Goal: Check status

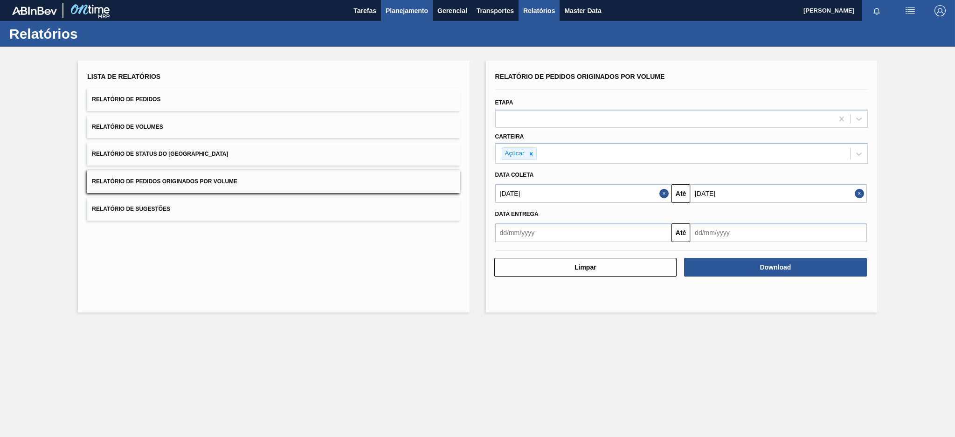
drag, startPoint x: 414, startPoint y: 4, endPoint x: 401, endPoint y: 9, distance: 14.0
click at [401, 9] on span "Planejamento" at bounding box center [407, 10] width 42 height 11
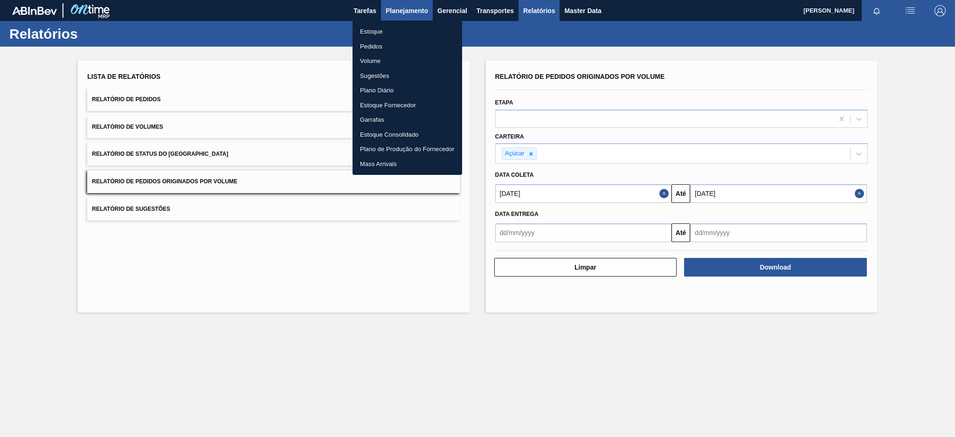
click at [401, 9] on div at bounding box center [477, 218] width 955 height 437
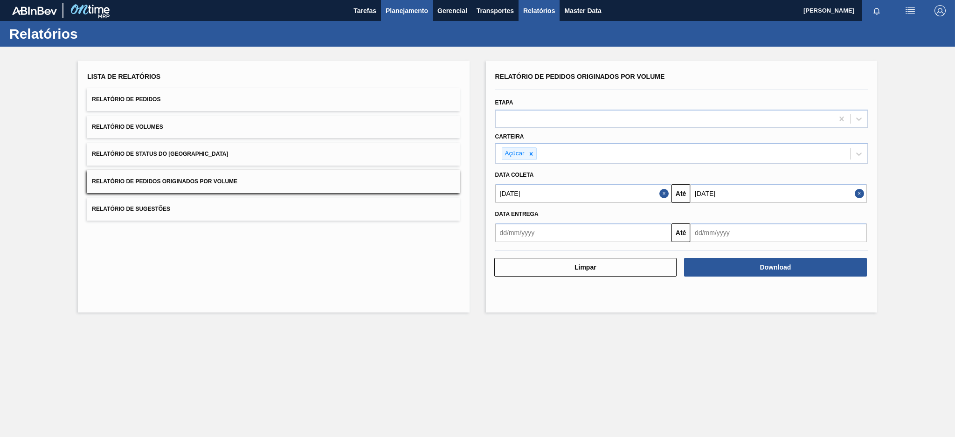
click at [403, 10] on span "Planejamento" at bounding box center [407, 10] width 42 height 11
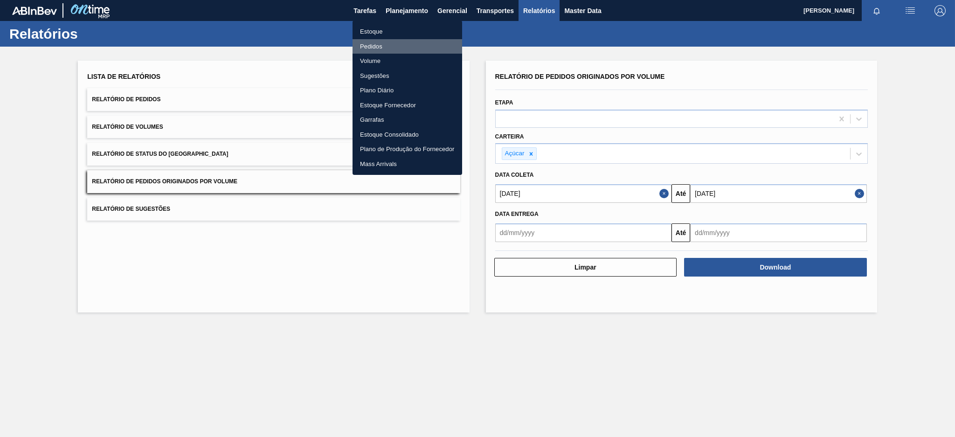
click at [378, 48] on li "Pedidos" at bounding box center [408, 46] width 110 height 15
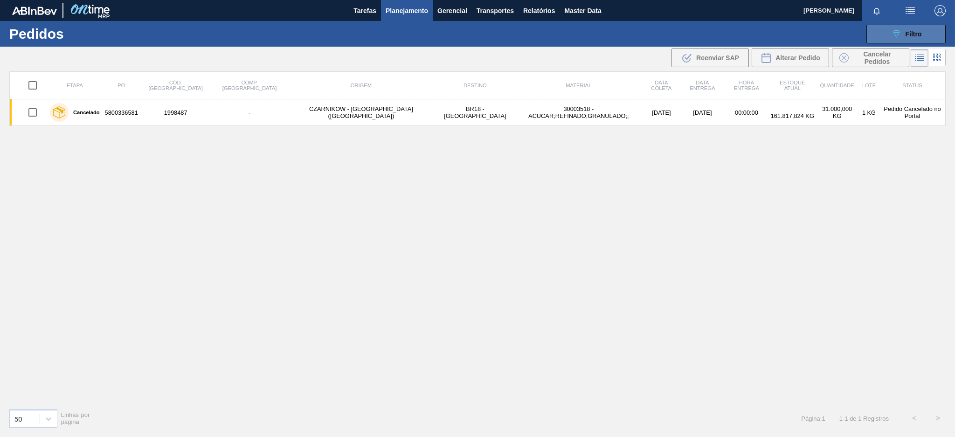
click at [907, 28] on div "089F7B8B-B2A5-4AFE-B5C0-19BA573D28AC Filtro" at bounding box center [906, 33] width 31 height 11
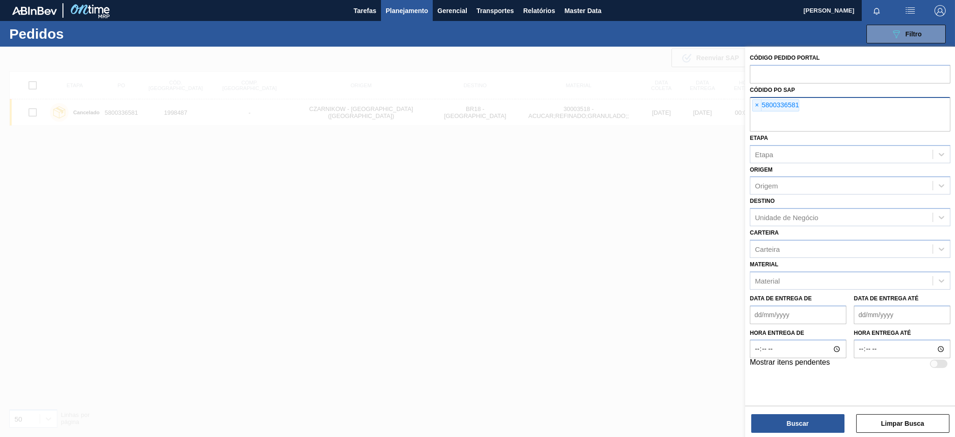
click at [752, 101] on div "× 5800336581" at bounding box center [775, 105] width 47 height 12
click at [755, 104] on span "×" at bounding box center [757, 105] width 9 height 11
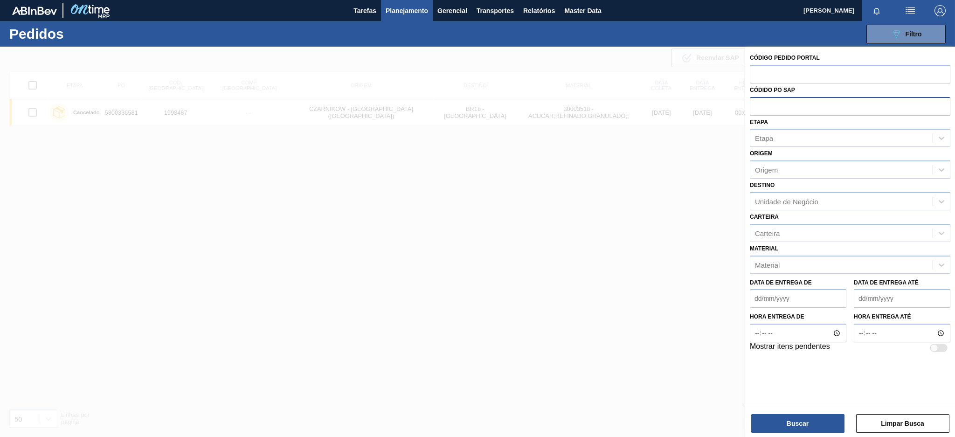
paste input "text"
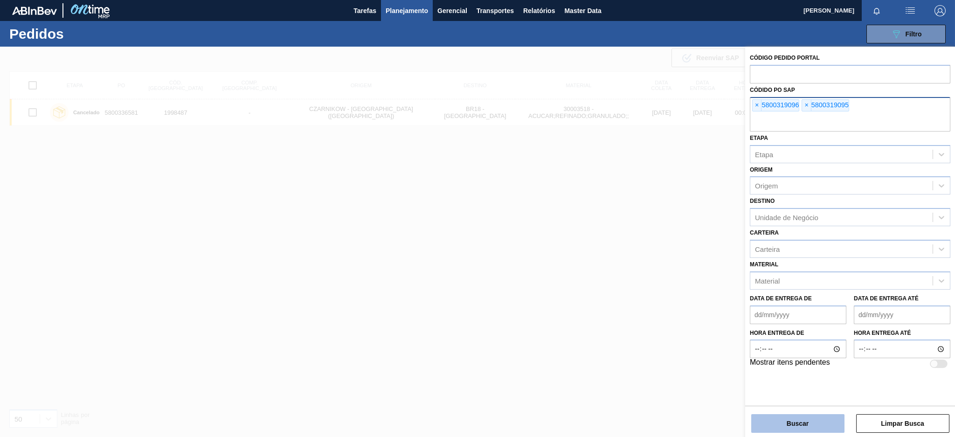
click at [811, 419] on button "Buscar" at bounding box center [797, 423] width 93 height 19
